Goal: Transaction & Acquisition: Purchase product/service

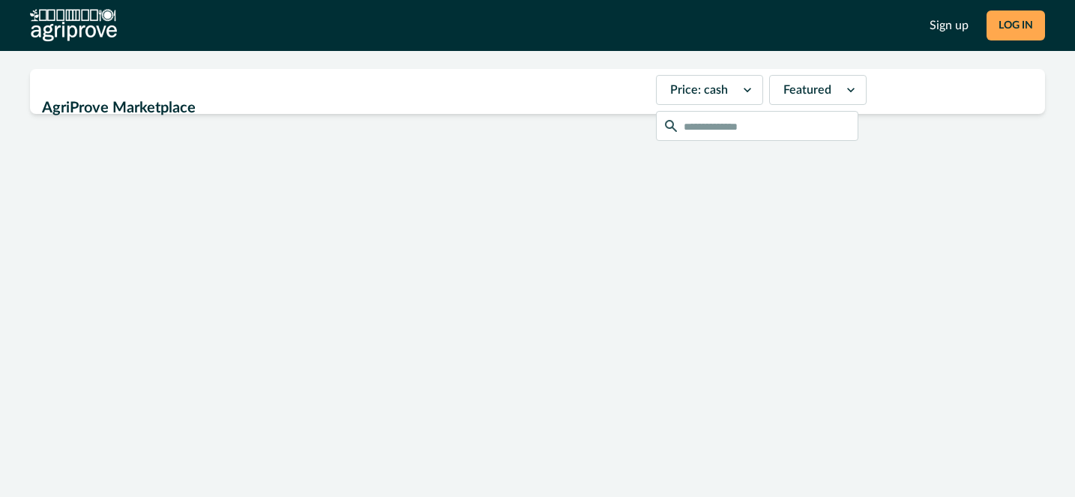
click at [1010, 22] on button "LOG IN" at bounding box center [1016, 25] width 58 height 30
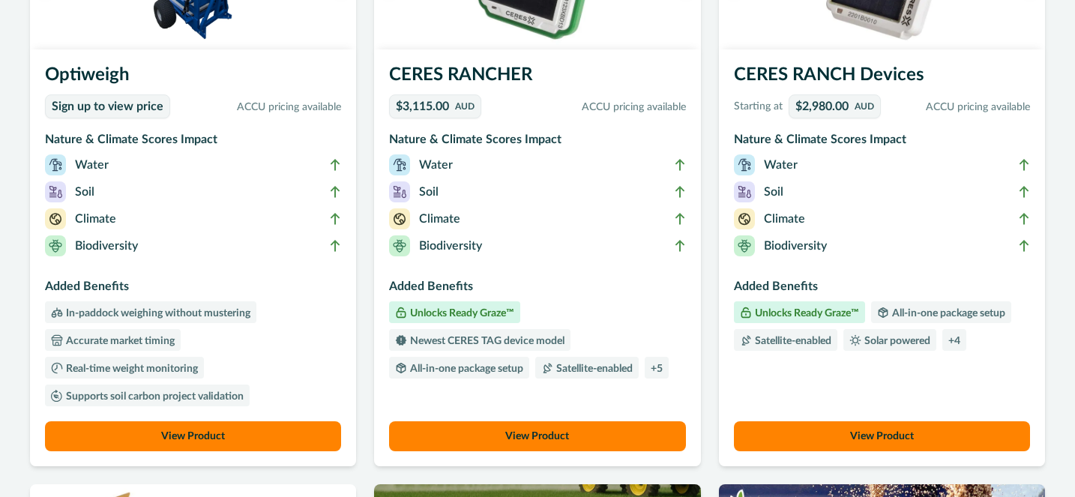
scroll to position [240, 0]
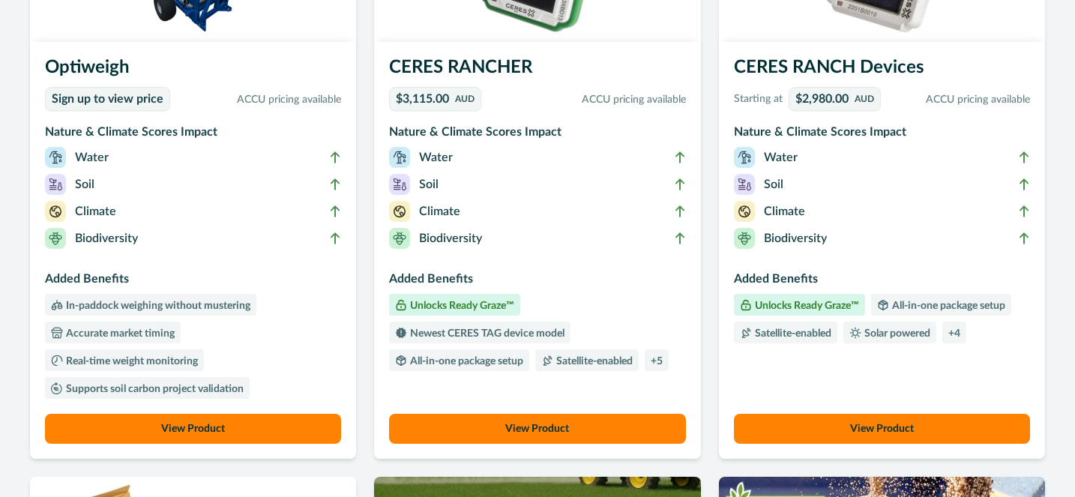
click at [189, 430] on button "View Product" at bounding box center [193, 429] width 296 height 30
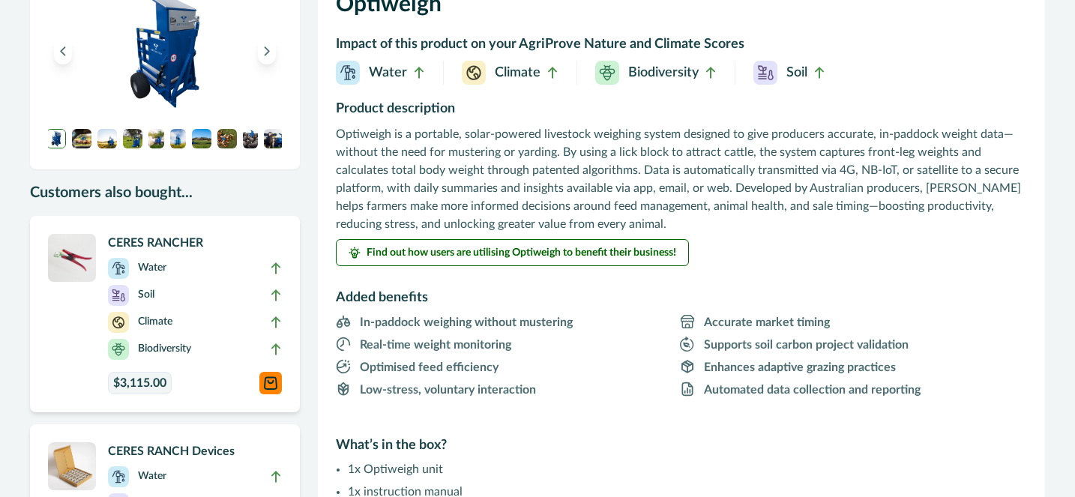
scroll to position [99, 0]
